Goal: Check status: Check status

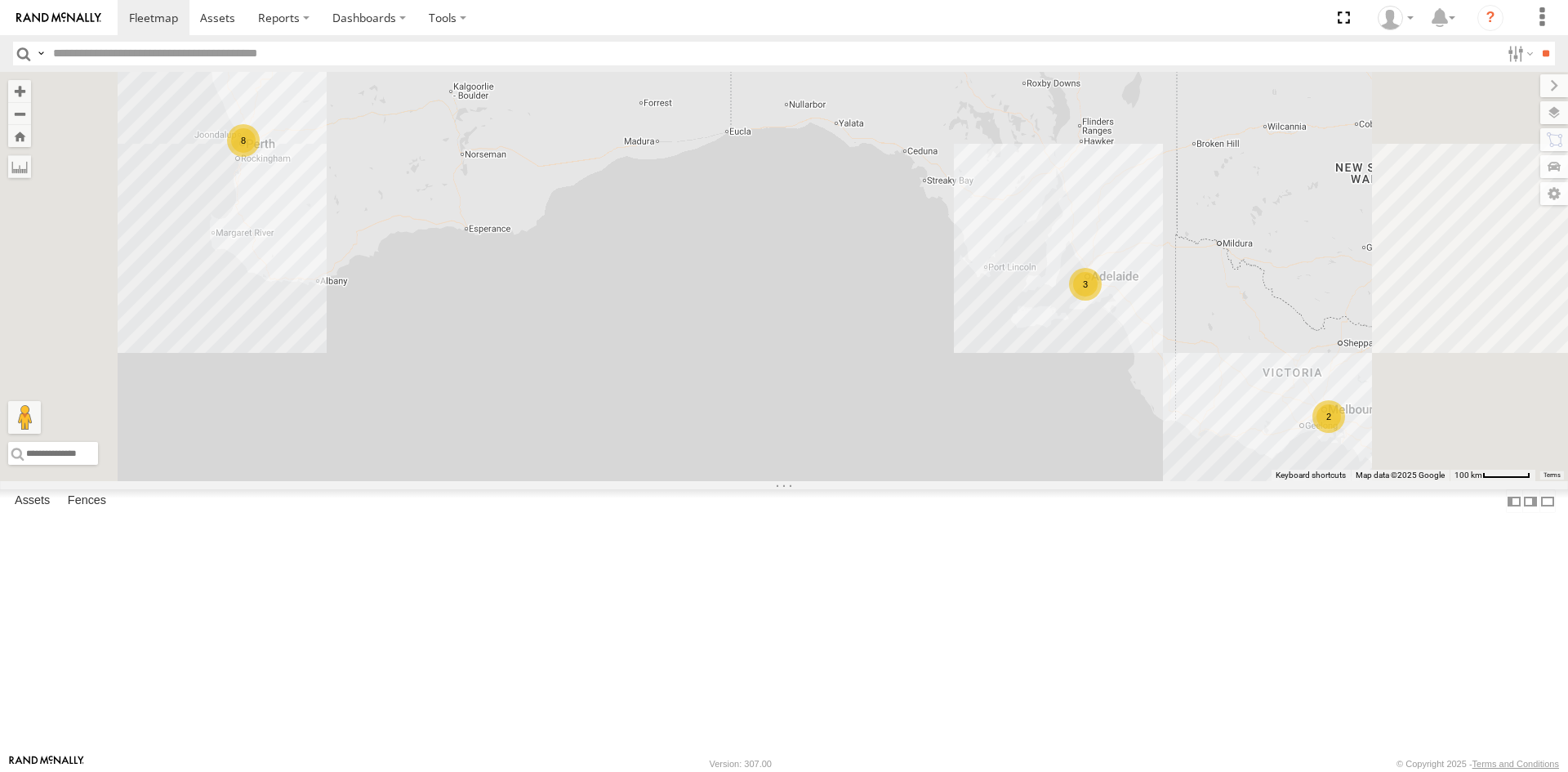
click at [0, 0] on div "All Assets" at bounding box center [0, 0] width 0 height 0
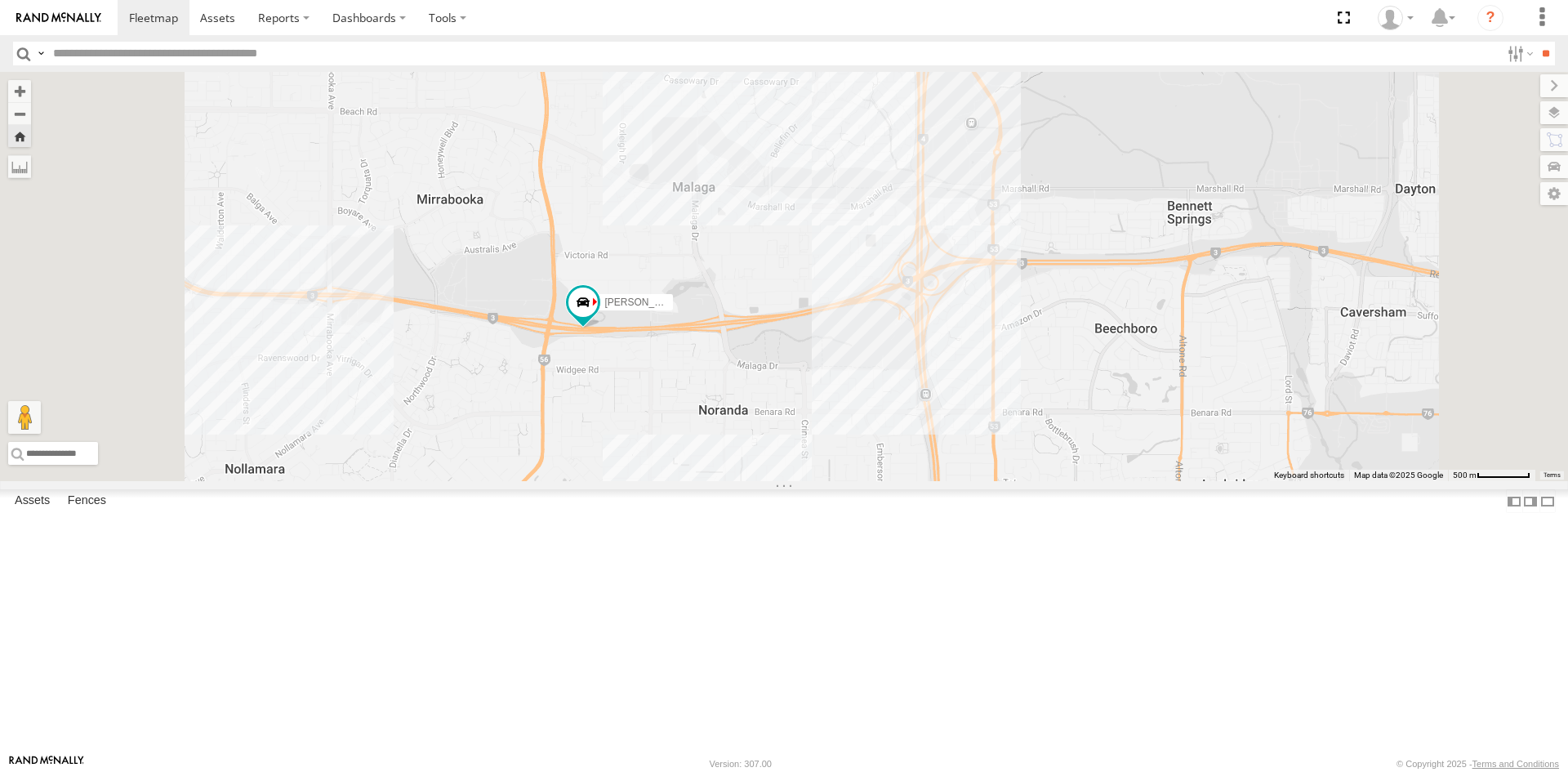
click at [0, 0] on div "Dario Tech 1INY100" at bounding box center [0, 0] width 0 height 0
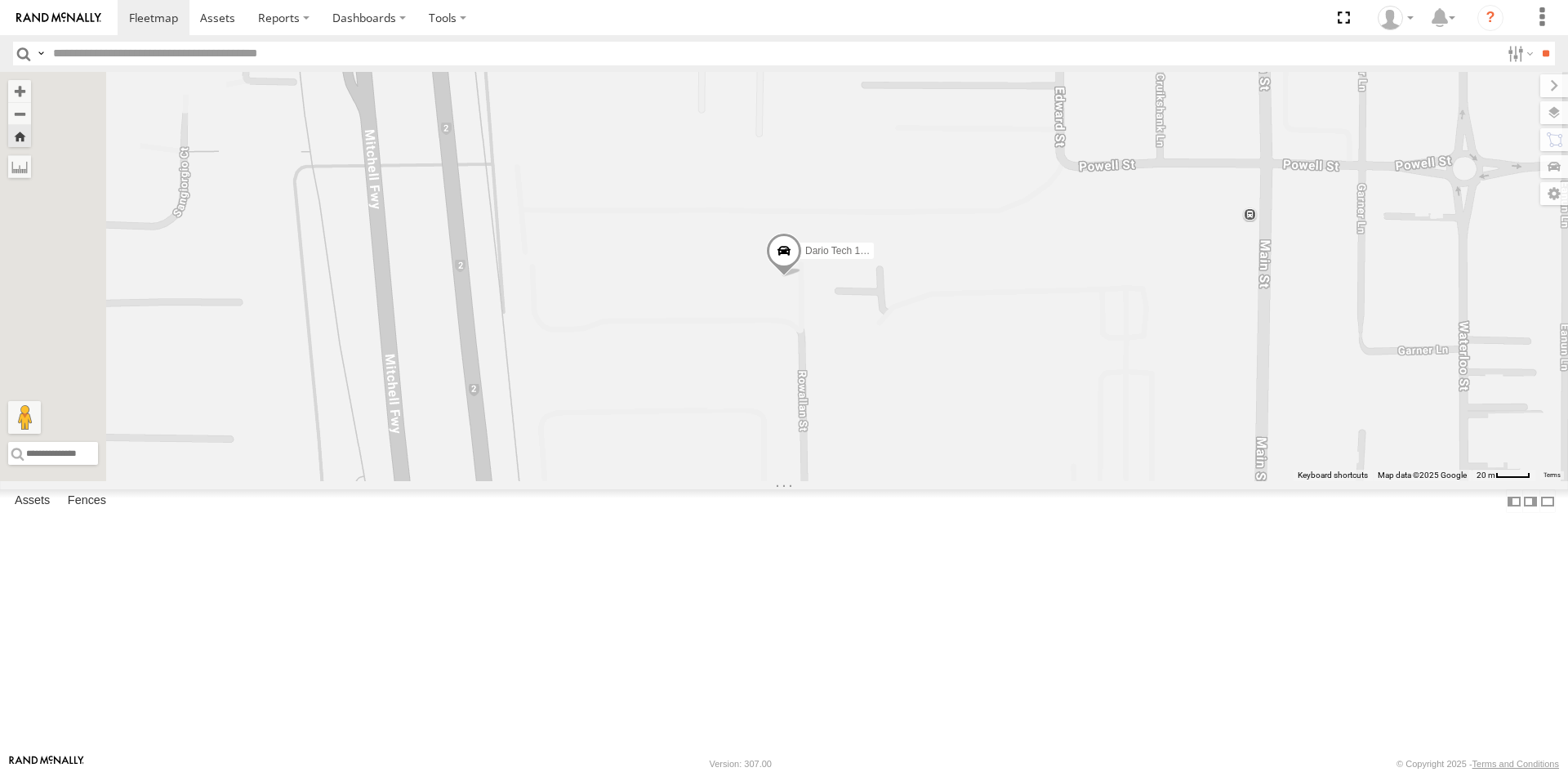
click at [0, 0] on link at bounding box center [0, 0] width 0 height 0
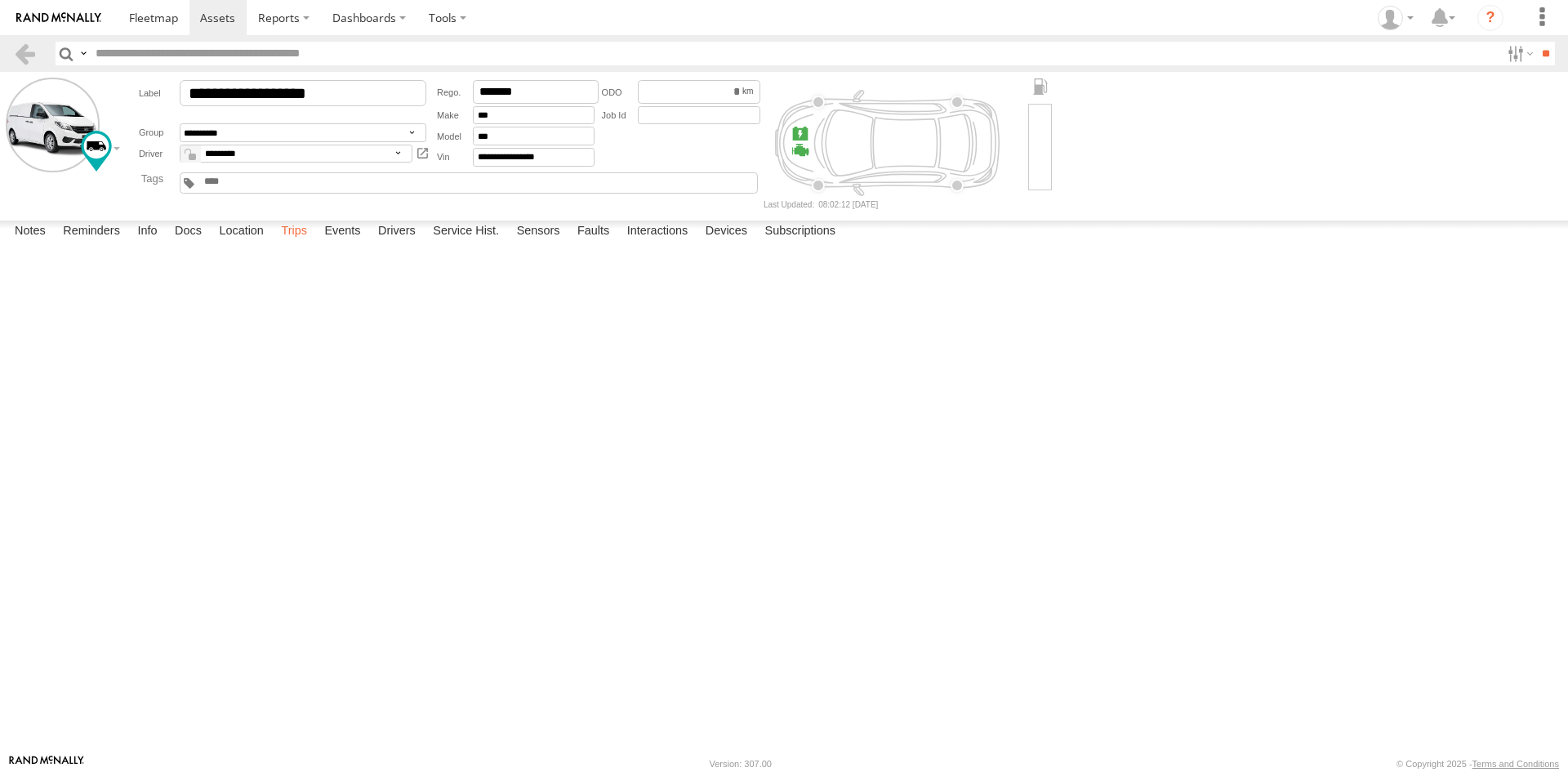
click at [295, 243] on label "Trips" at bounding box center [293, 232] width 43 height 23
click at [48, 4] on link at bounding box center [58, 17] width 117 height 35
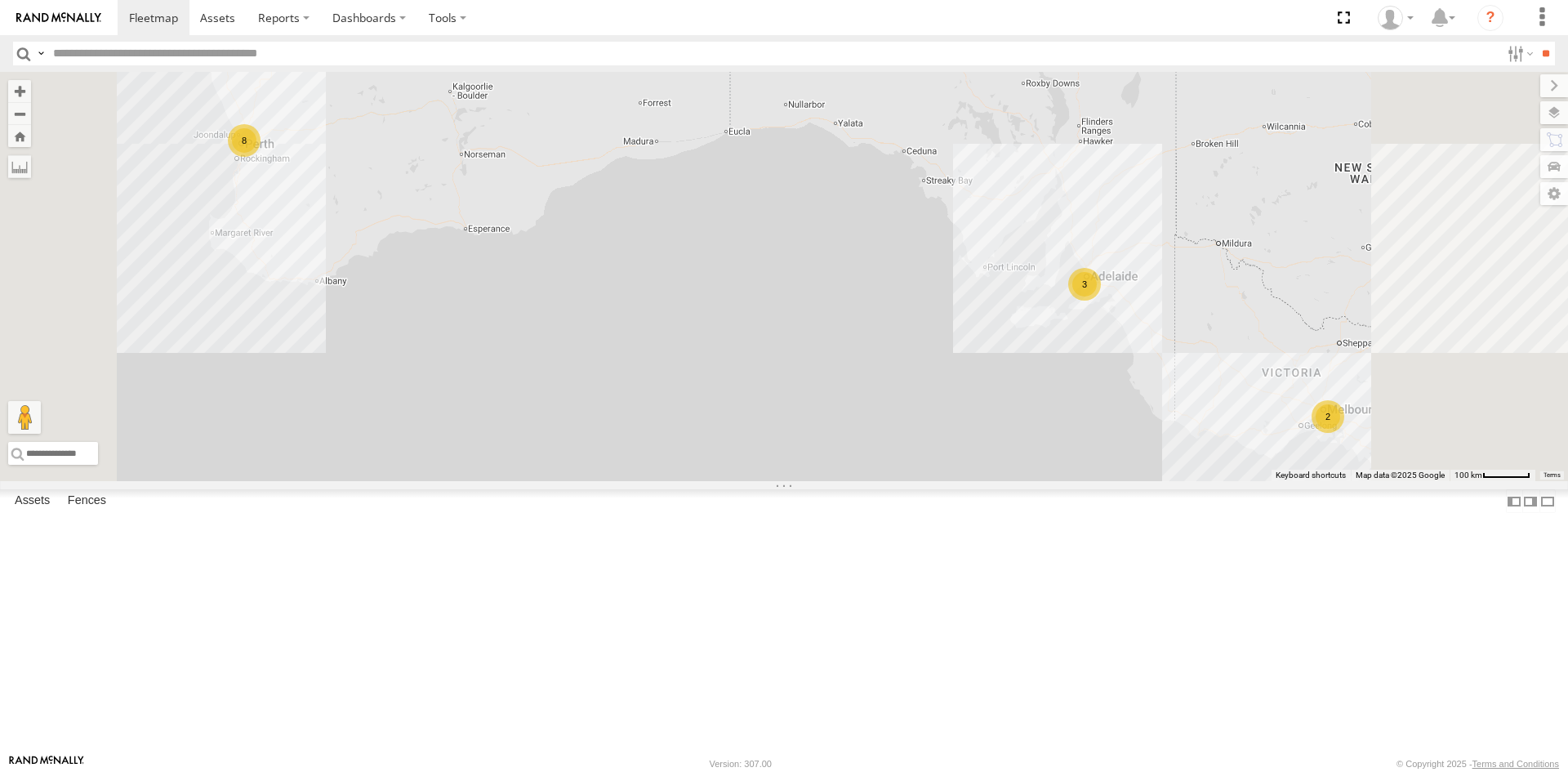
click at [0, 0] on div "All Assets" at bounding box center [0, 0] width 0 height 0
drag, startPoint x: 106, startPoint y: 112, endPoint x: 139, endPoint y: 114, distance: 33.1
click at [0, 0] on div "All Assets" at bounding box center [0, 0] width 0 height 0
